Goal: Task Accomplishment & Management: Manage account settings

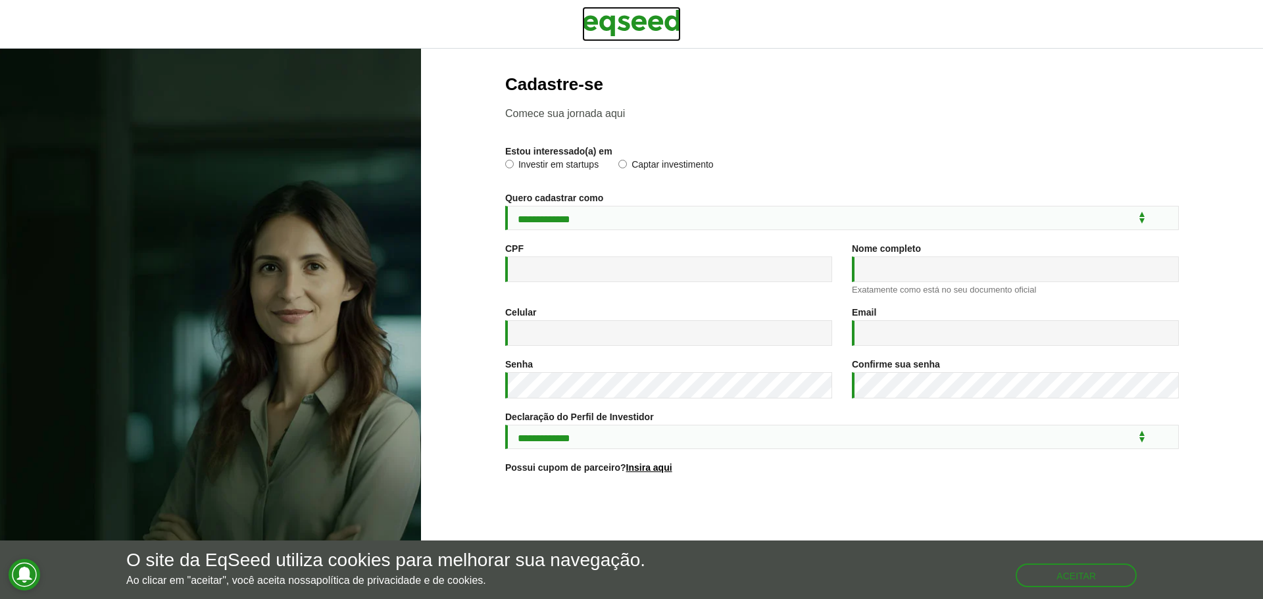
click at [641, 21] on img at bounding box center [631, 23] width 99 height 33
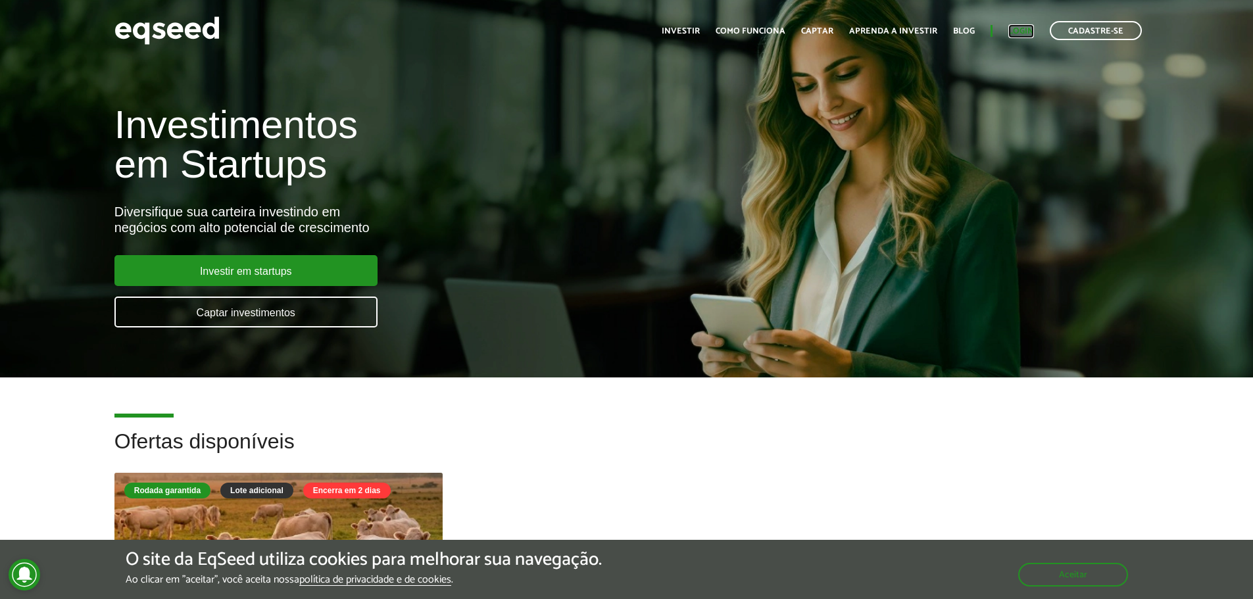
click at [1018, 31] on link "Login" at bounding box center [1022, 31] width 26 height 9
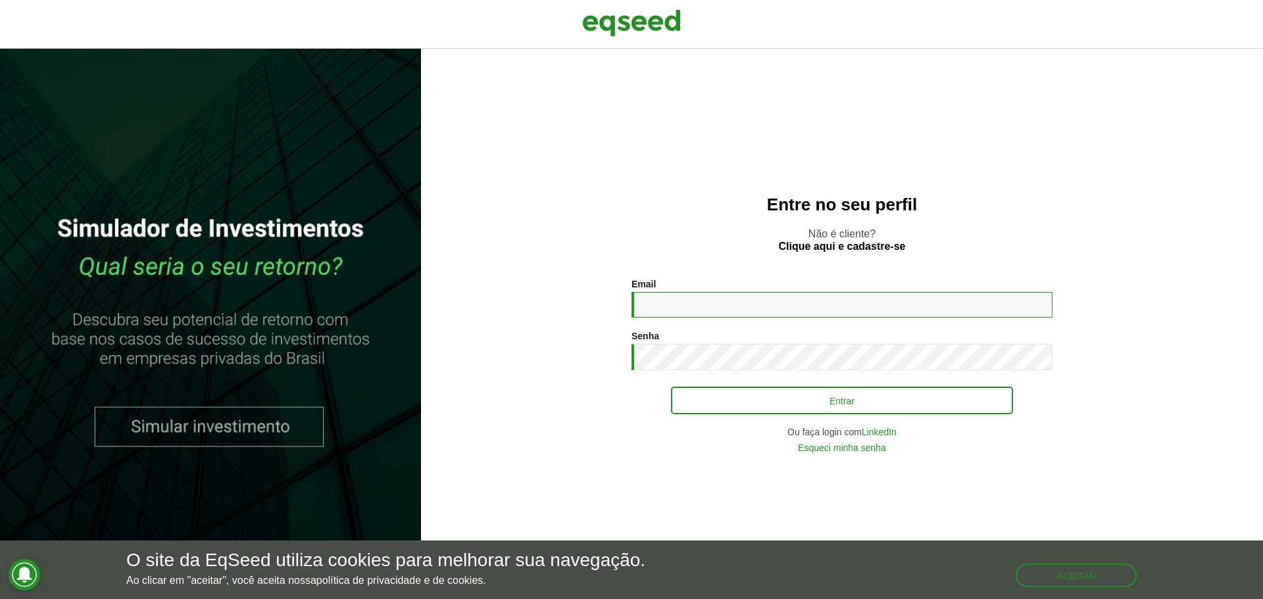
type input "**********"
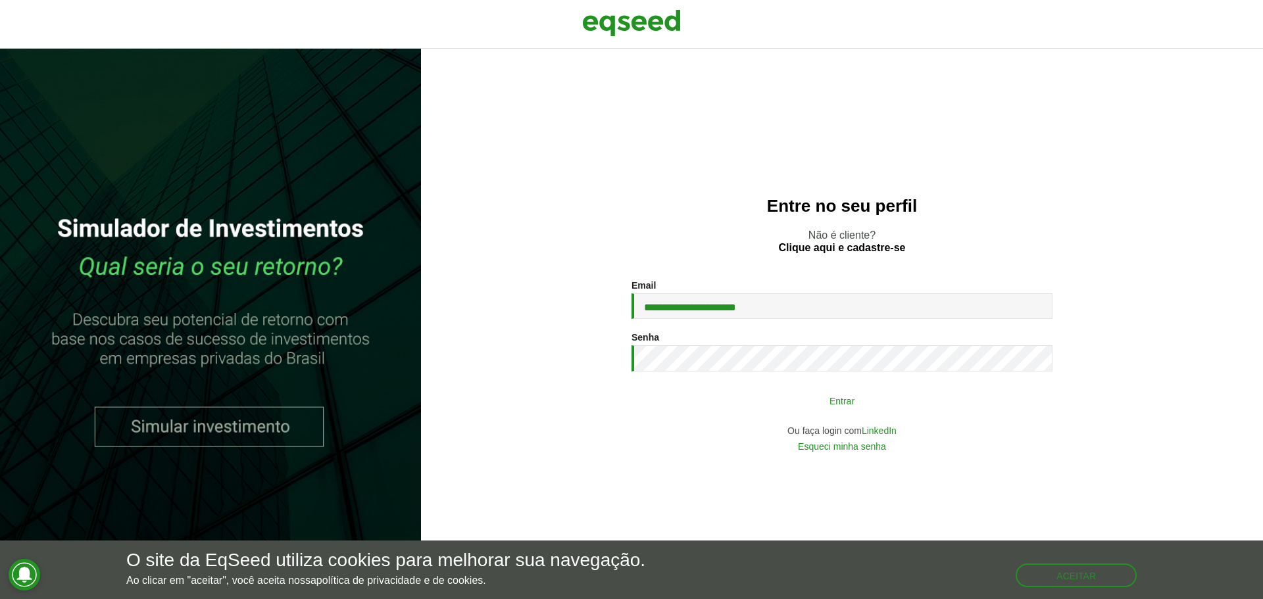
click at [835, 399] on button "Entrar" at bounding box center [842, 400] width 342 height 25
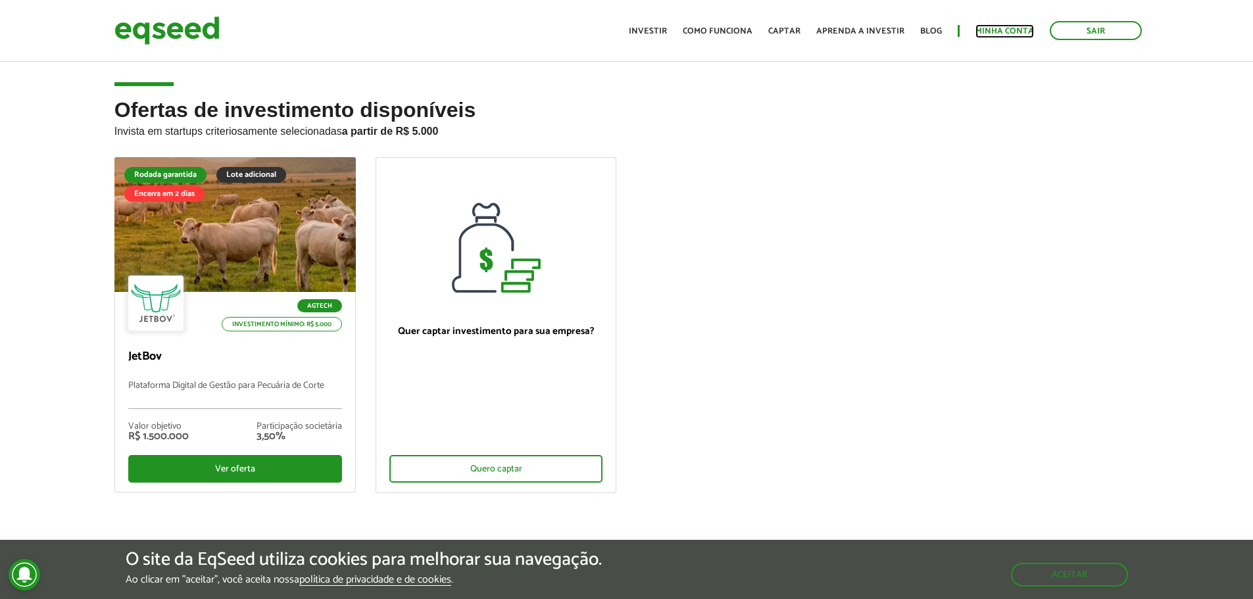
click at [999, 34] on link "Minha conta" at bounding box center [1005, 31] width 59 height 9
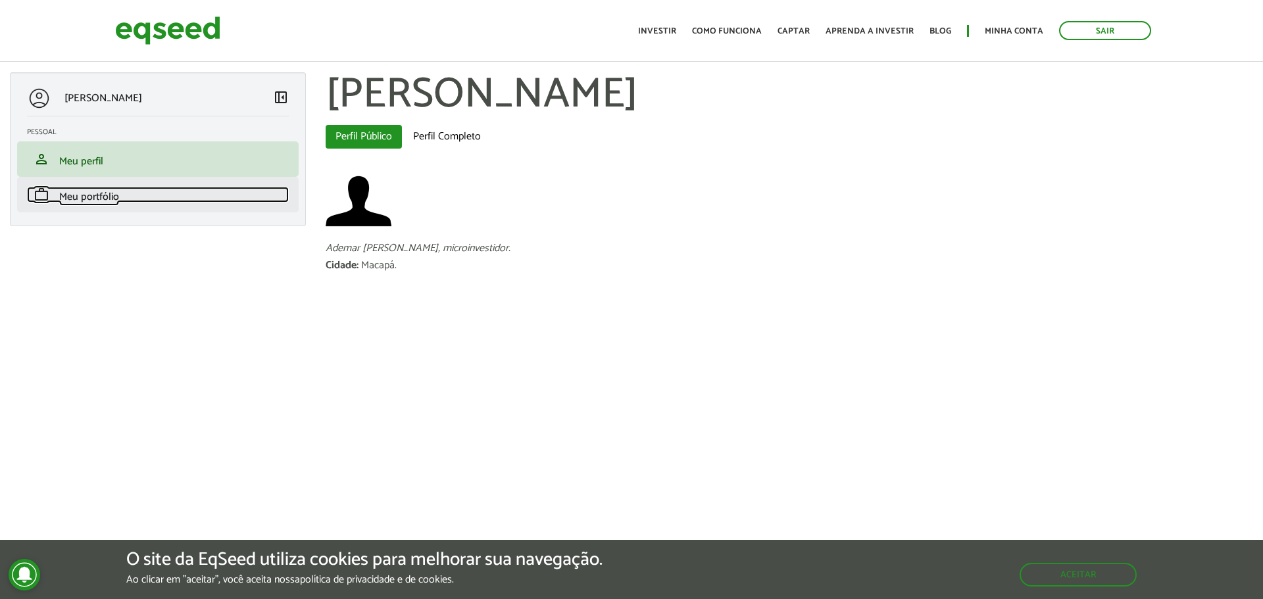
click at [82, 199] on span "Meu portfólio" at bounding box center [89, 197] width 60 height 18
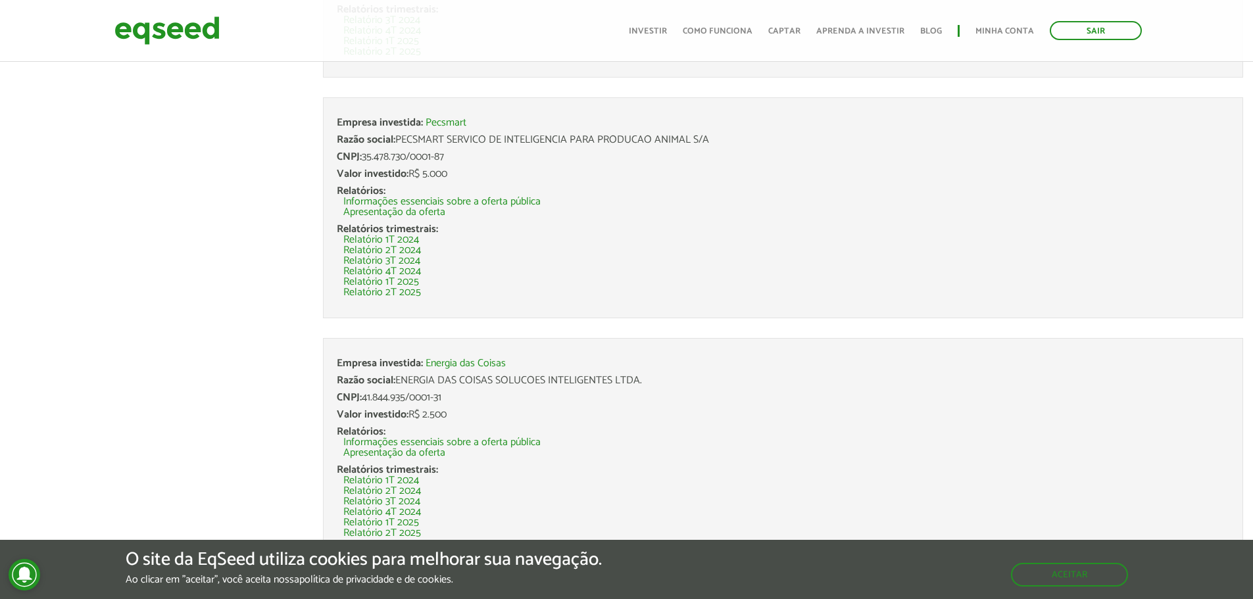
scroll to position [507, 0]
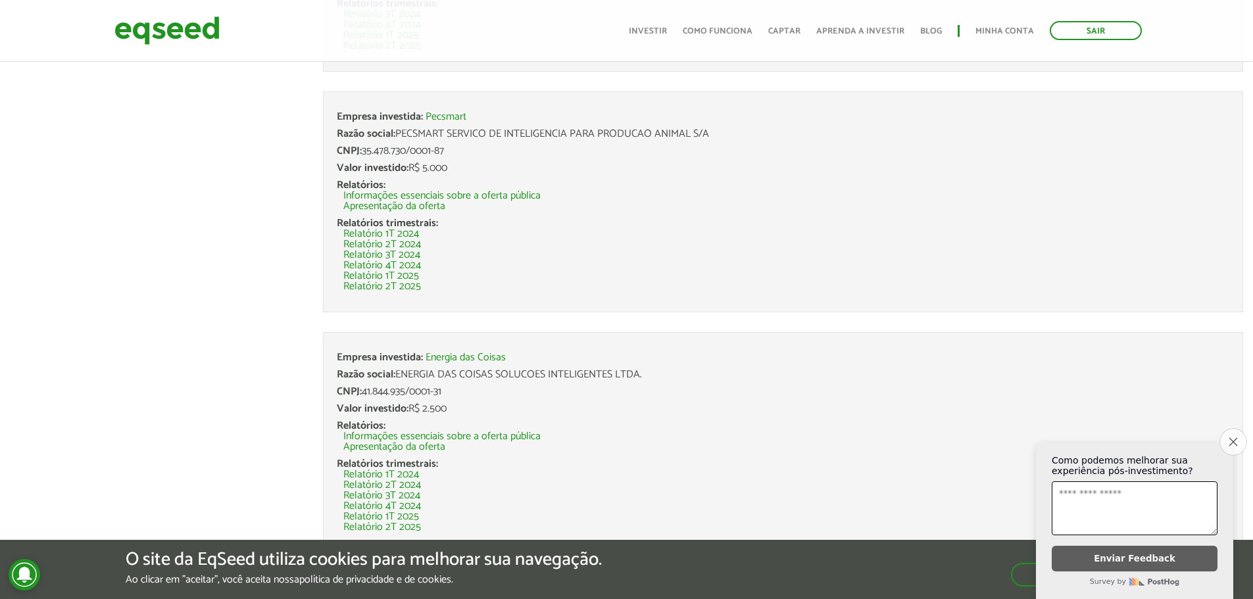
click at [1234, 438] on icon "Close survey" at bounding box center [1233, 442] width 9 height 9
